Goal: Task Accomplishment & Management: Use online tool/utility

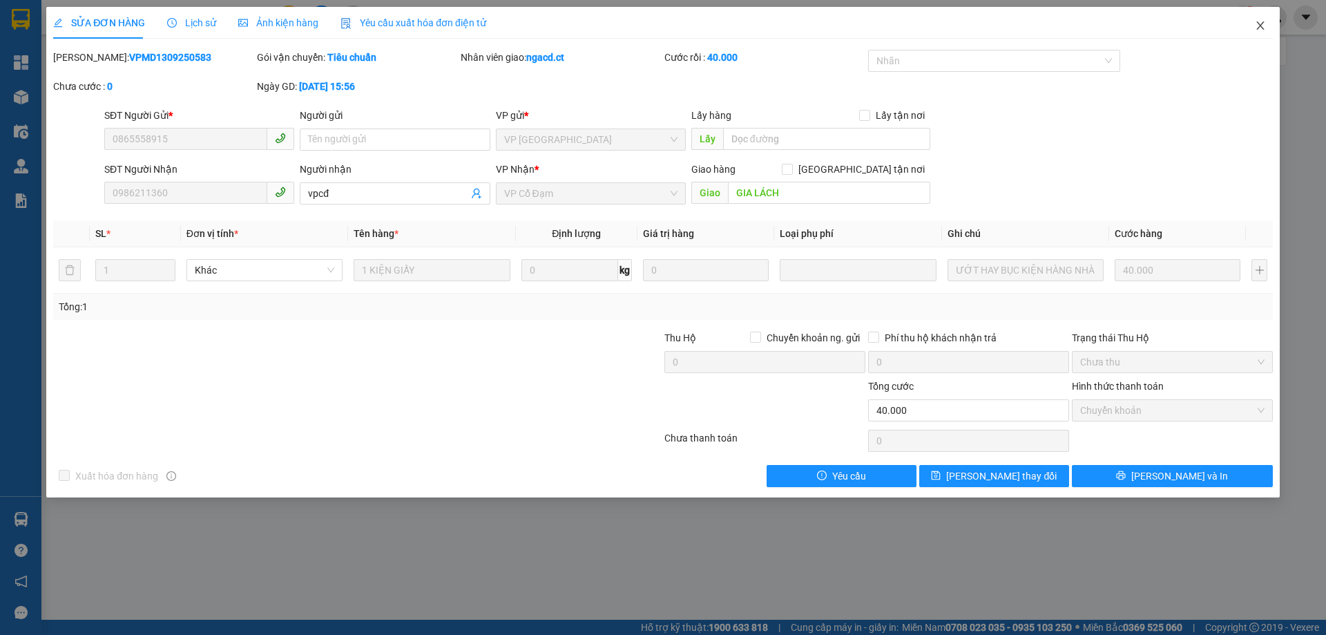
click at [1257, 26] on icon "close" at bounding box center [1260, 25] width 11 height 11
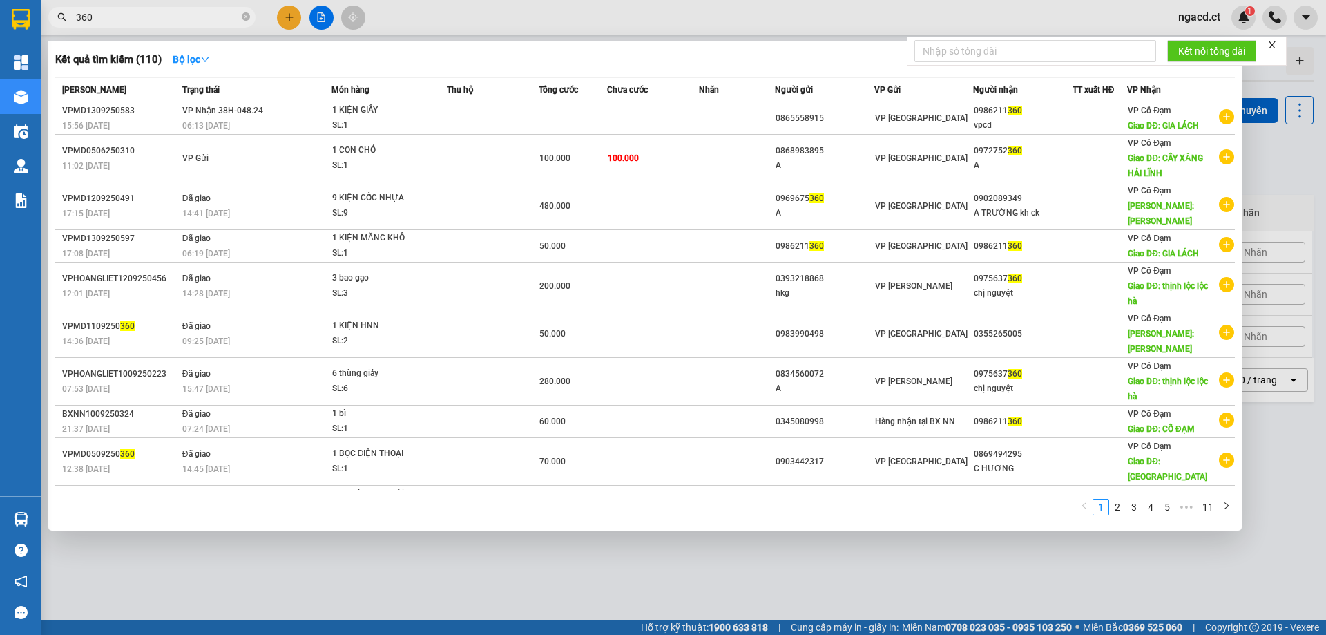
click at [214, 14] on input "360" at bounding box center [157, 17] width 163 height 15
type input "3"
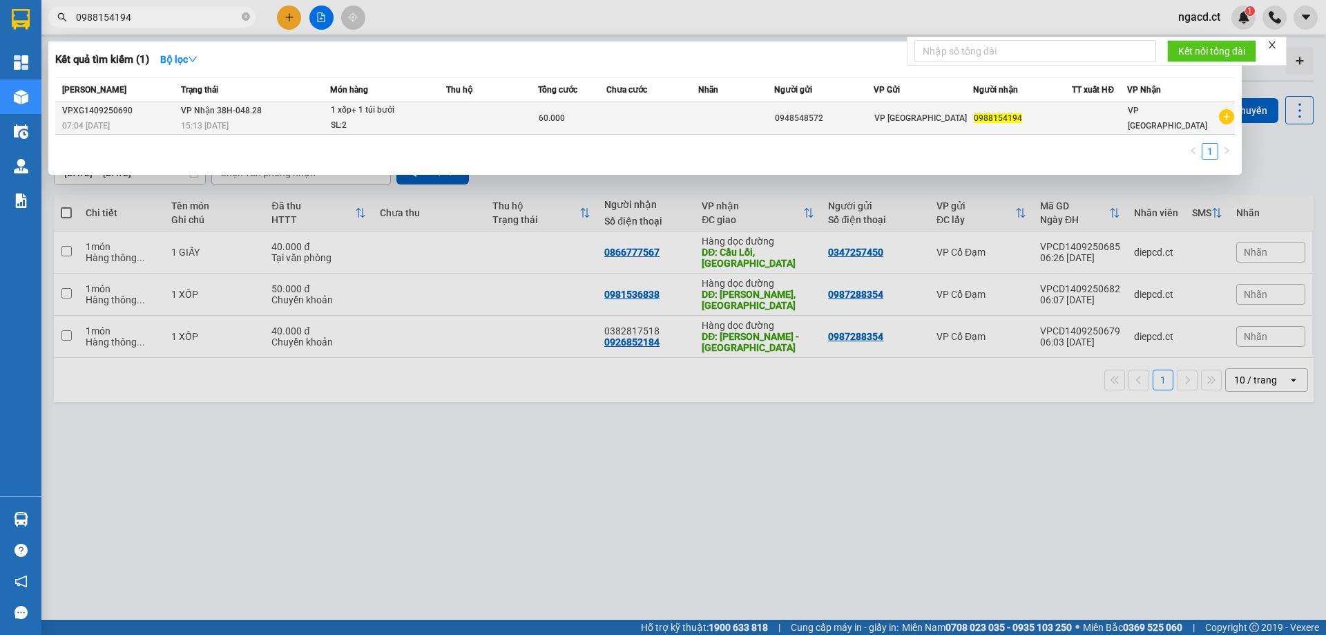
type input "0988154194"
click at [492, 115] on td at bounding box center [492, 118] width 92 height 32
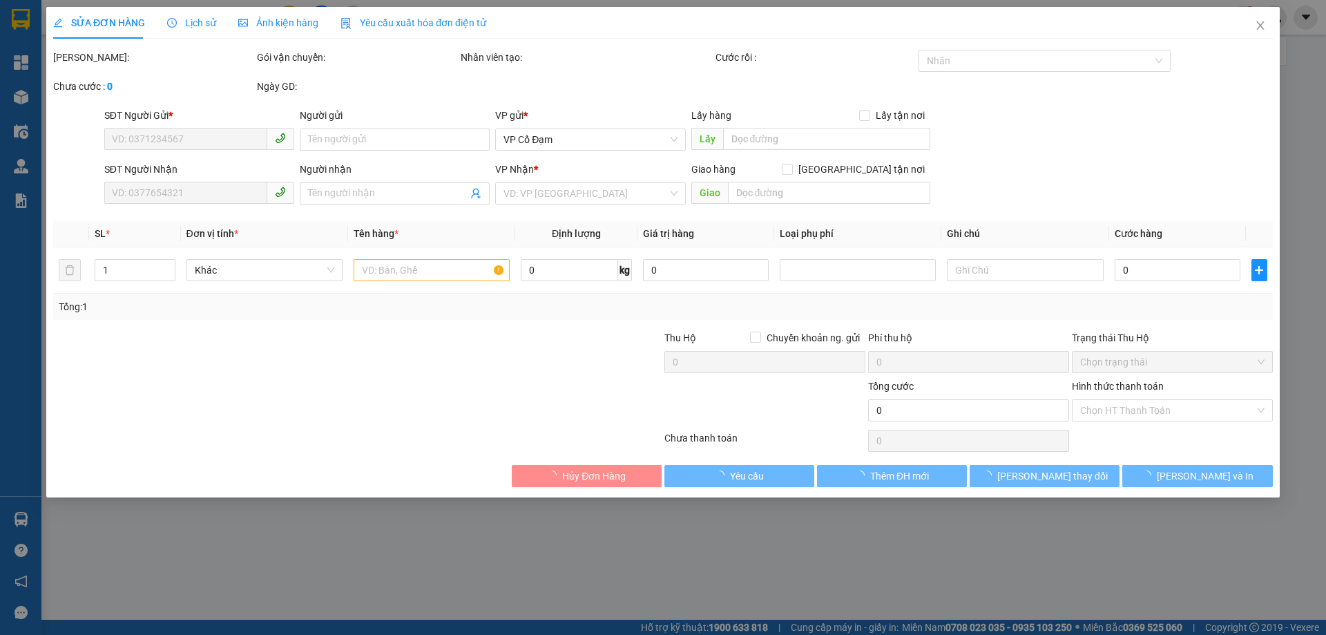
type input "0948548572"
type input "0988154194"
type input "60.000"
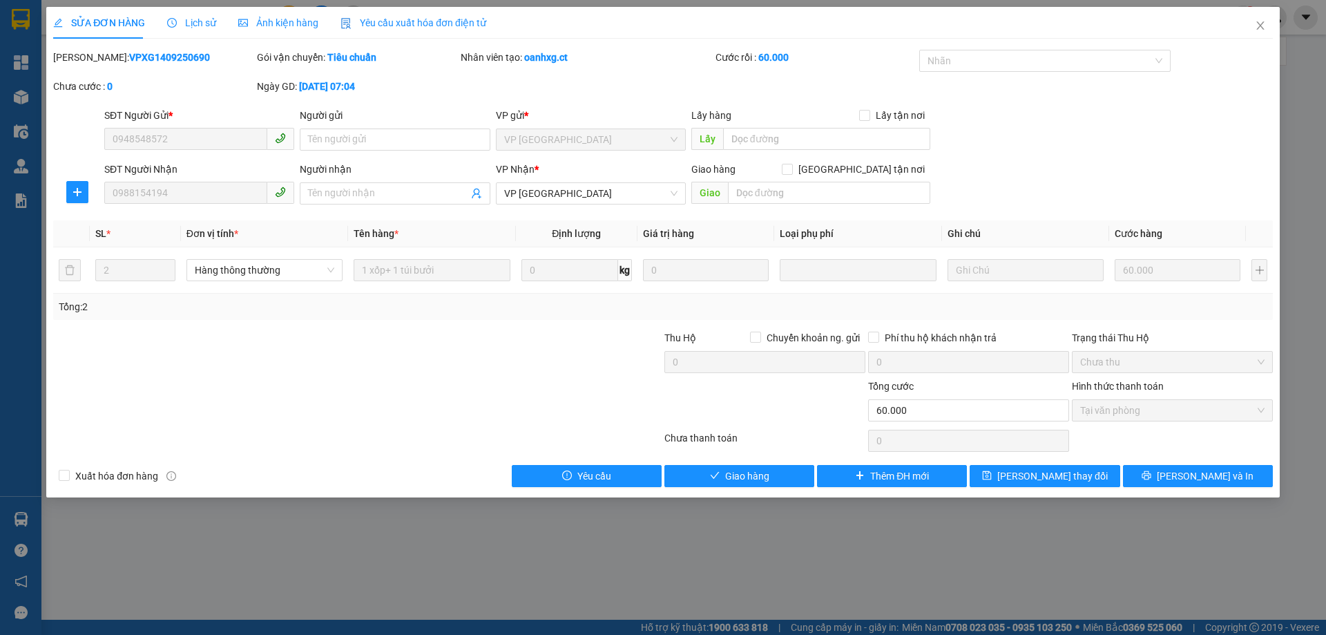
click at [200, 26] on span "Lịch sử" at bounding box center [191, 22] width 49 height 11
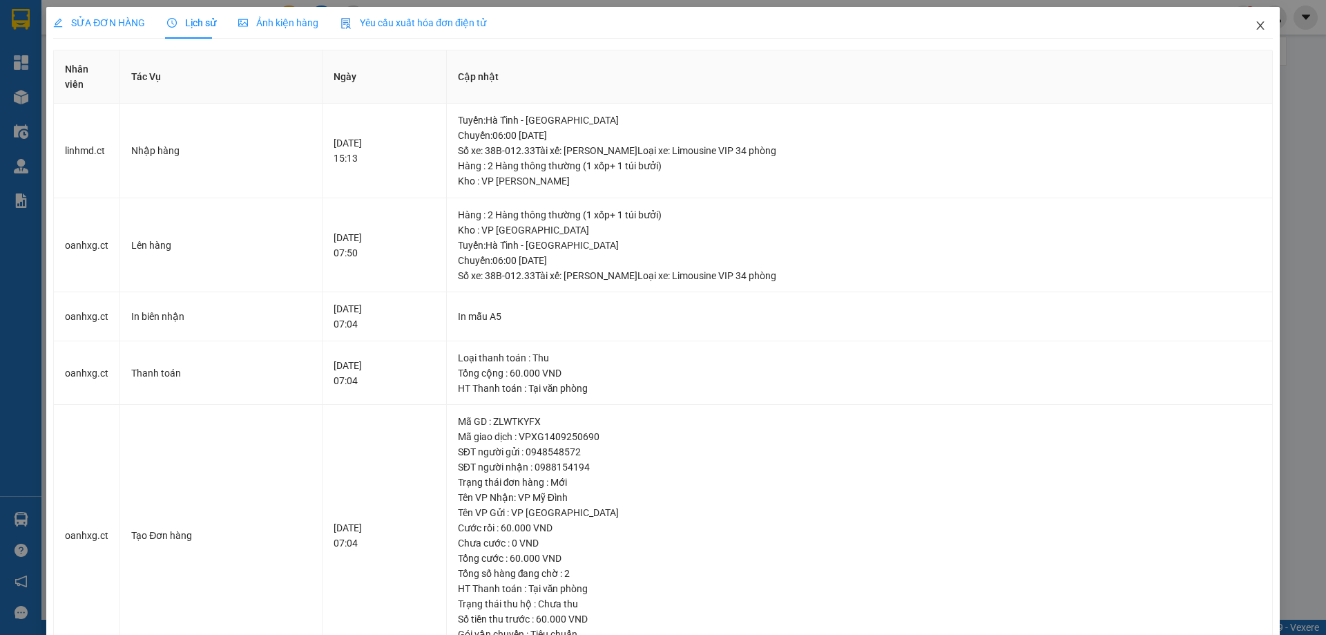
click at [1255, 28] on icon "close" at bounding box center [1260, 25] width 11 height 11
